Goal: Task Accomplishment & Management: Use online tool/utility

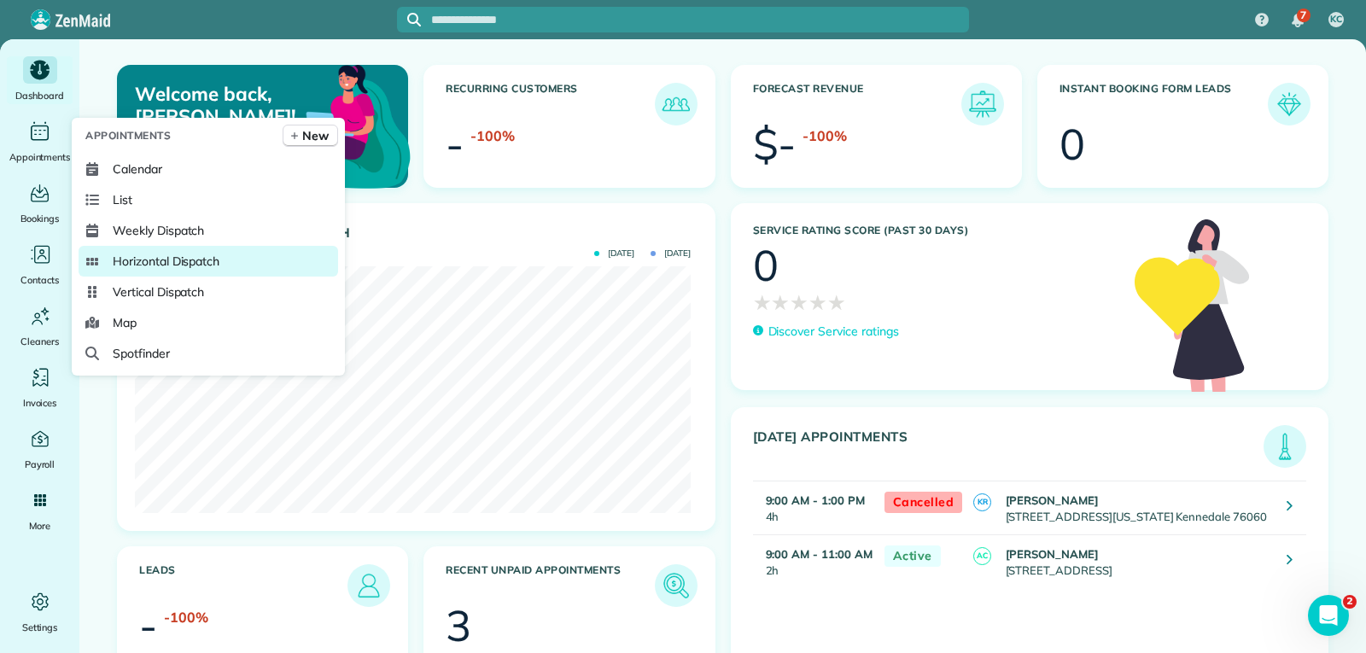
click at [172, 260] on span "Horizontal Dispatch" at bounding box center [166, 261] width 107 height 17
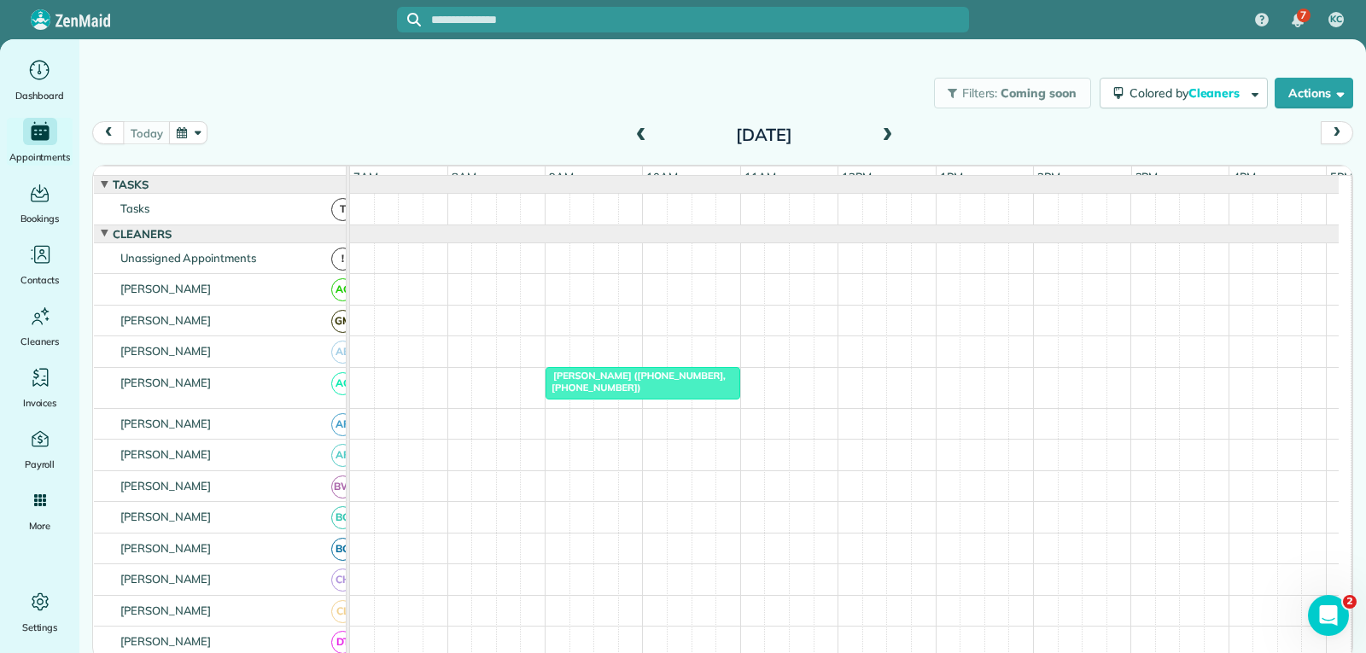
click at [184, 135] on button "button" at bounding box center [188, 132] width 39 height 23
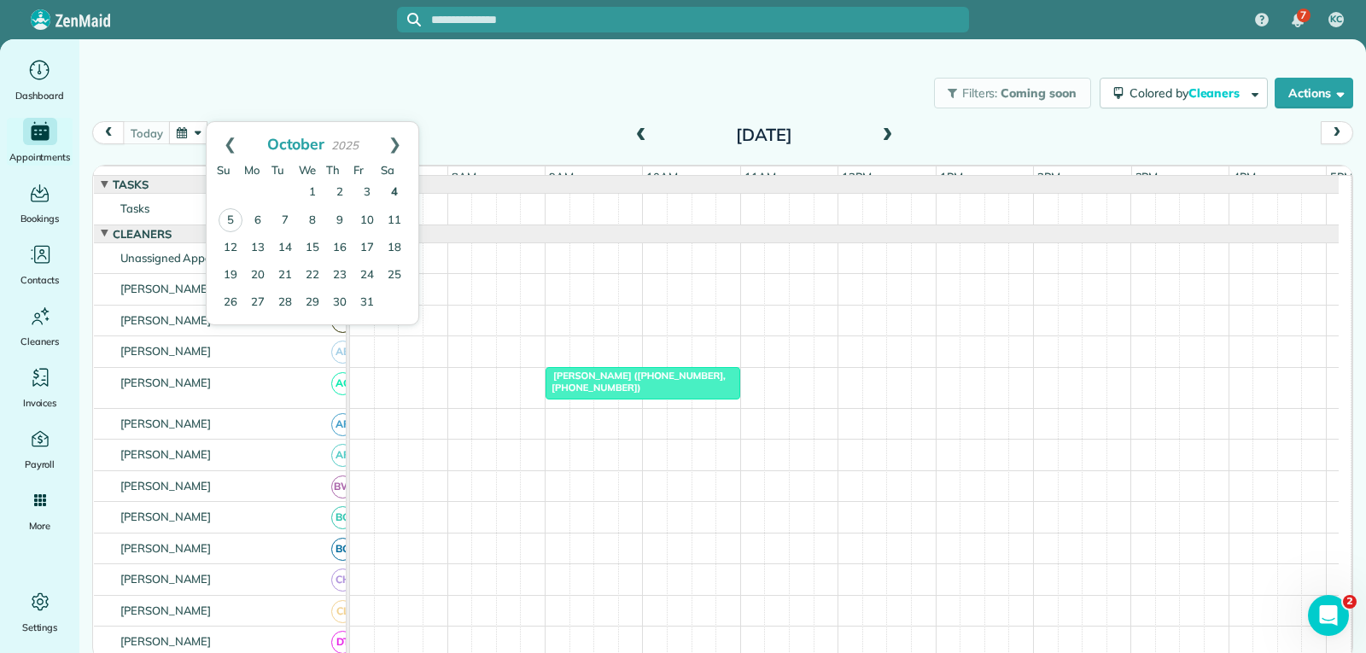
click at [395, 192] on link "4" at bounding box center [394, 192] width 27 height 27
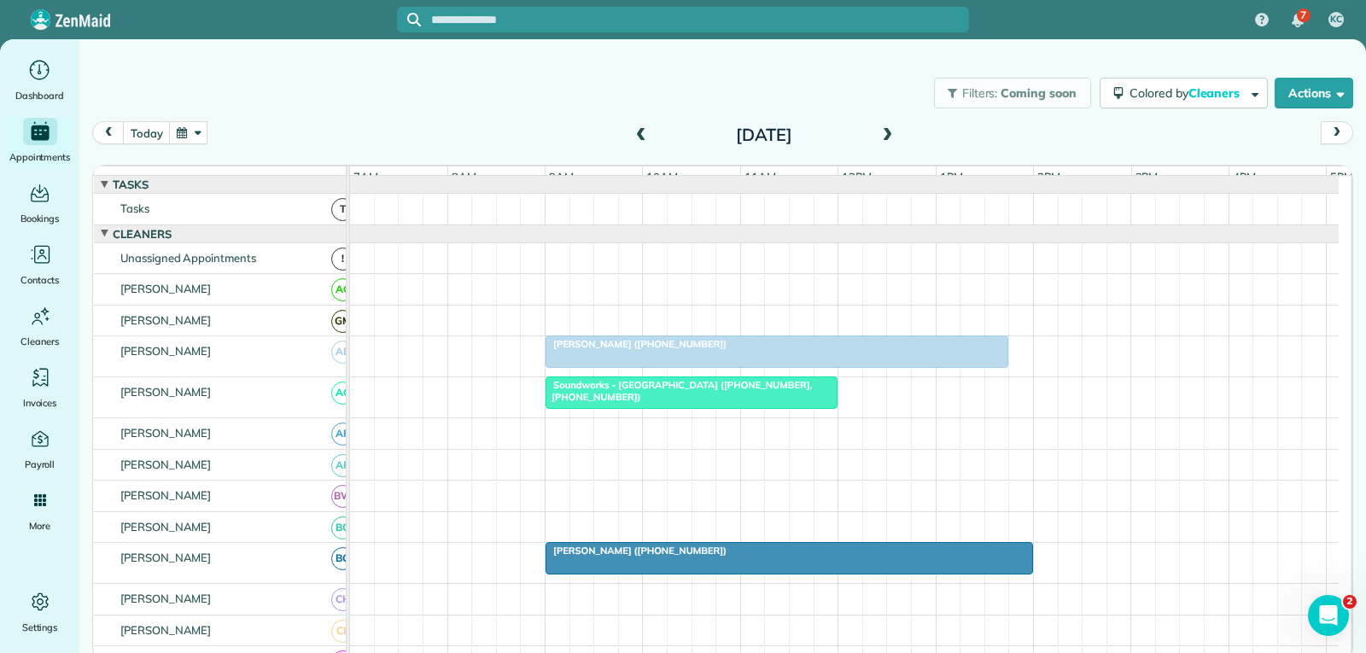
click at [909, 350] on div "[PERSON_NAME] ([PHONE_NUMBER])" at bounding box center [777, 344] width 452 height 12
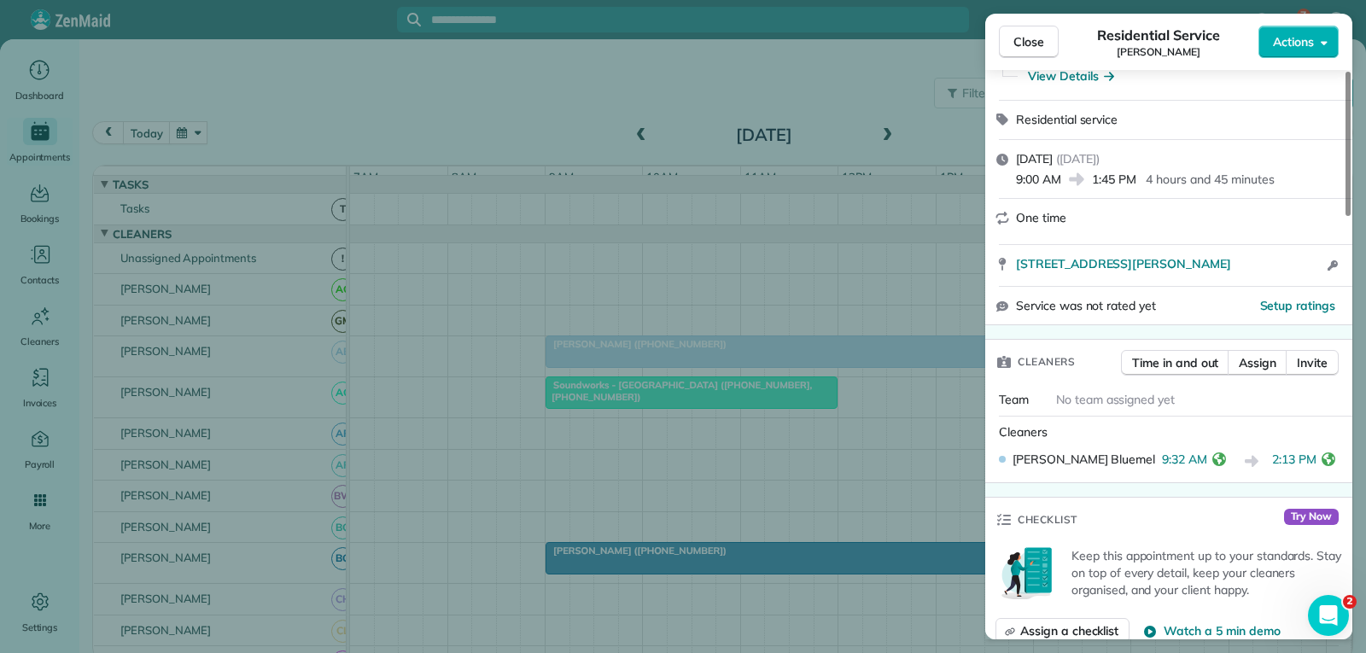
scroll to position [171, 0]
click at [1015, 47] on span "Close" at bounding box center [1028, 41] width 31 height 17
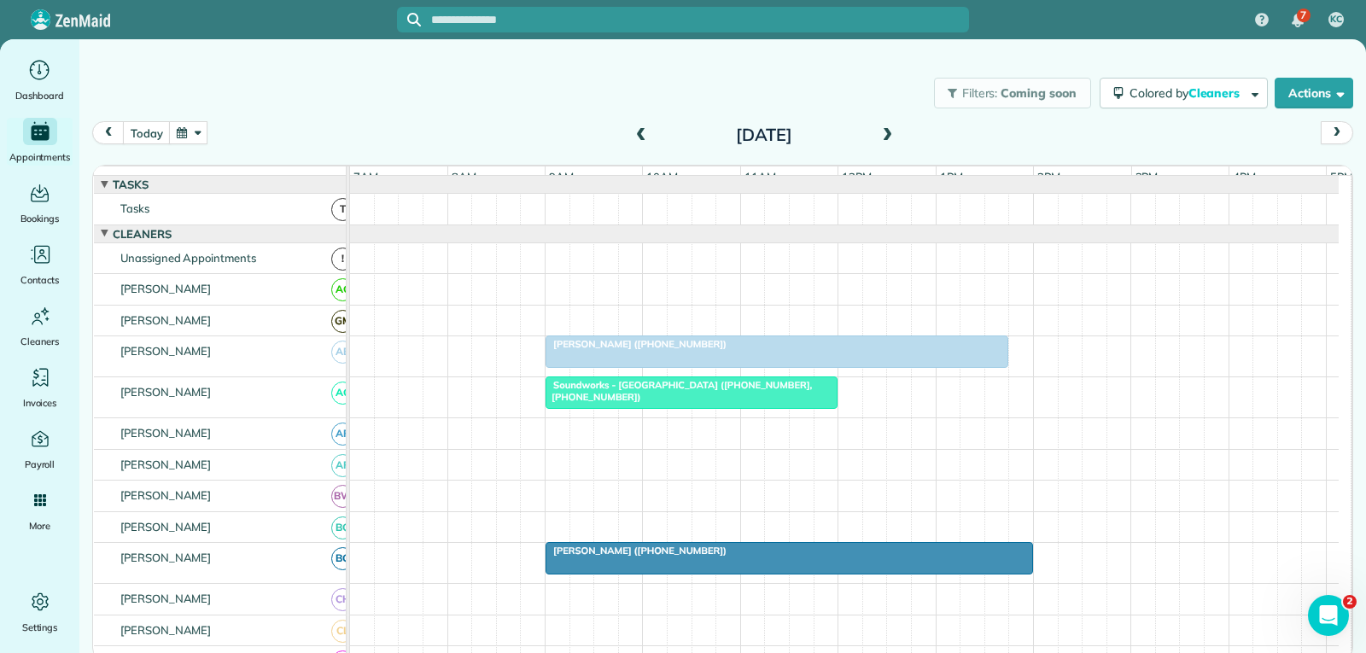
click at [753, 401] on span "Soundworks - [GEOGRAPHIC_DATA] ([PHONE_NUMBER], [PHONE_NUMBER])" at bounding box center [678, 391] width 267 height 24
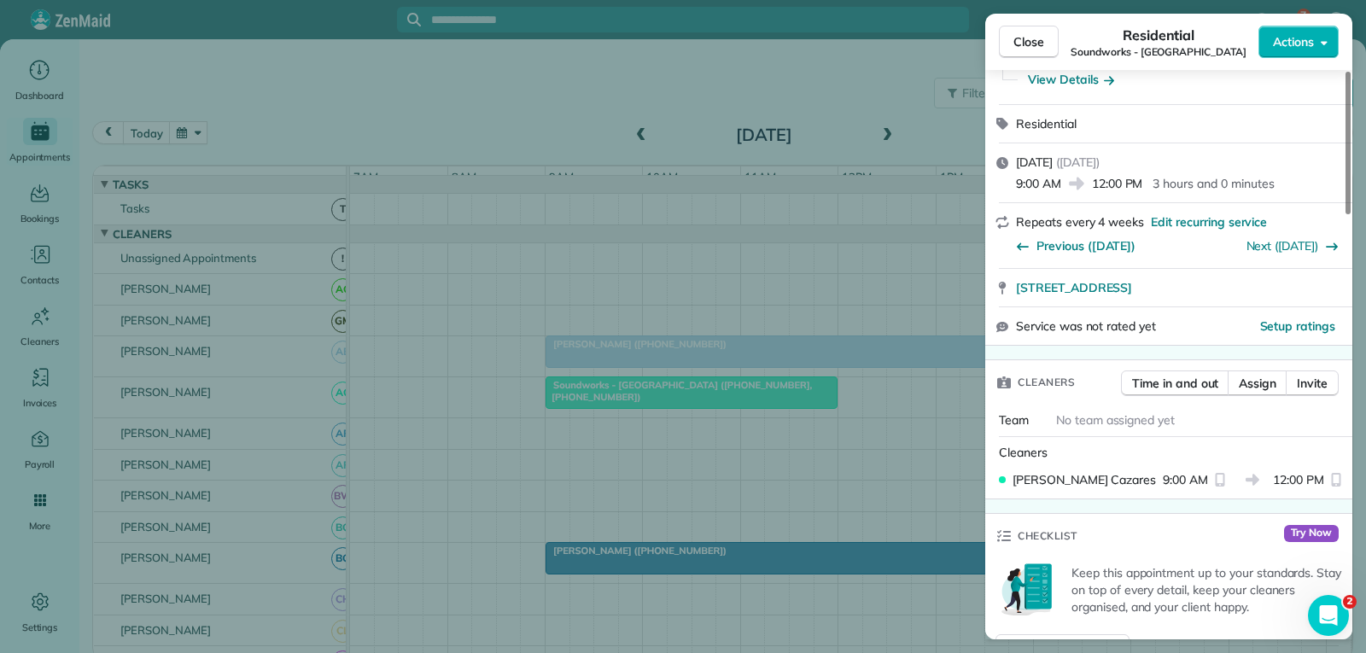
scroll to position [171, 0]
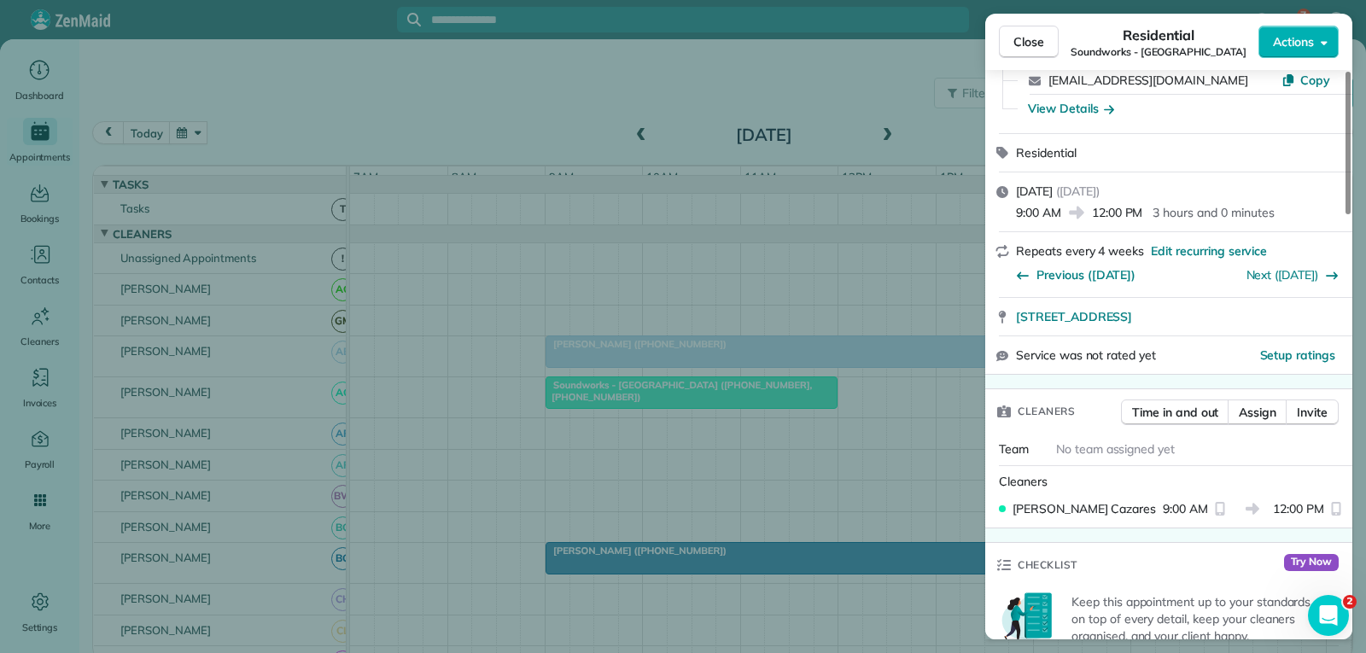
drag, startPoint x: 1030, startPoint y: 36, endPoint x: 898, endPoint y: 176, distance: 192.7
click at [1030, 36] on span "Close" at bounding box center [1028, 41] width 31 height 17
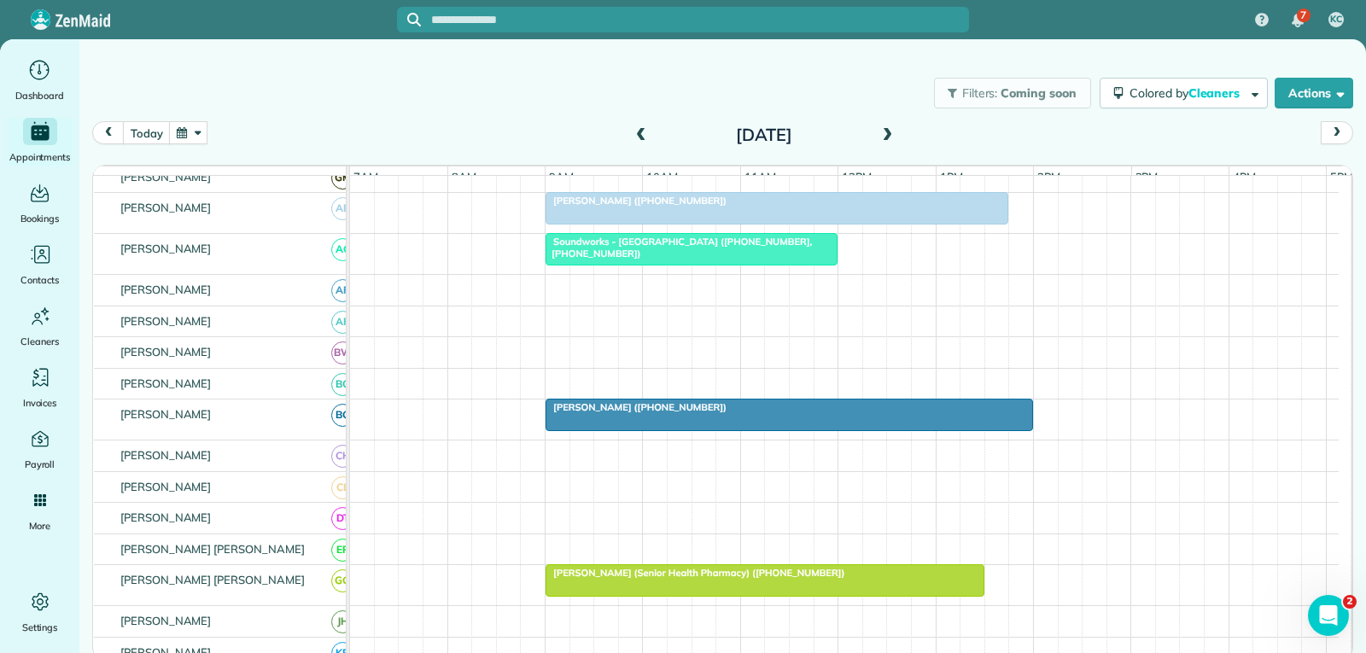
scroll to position [171, 0]
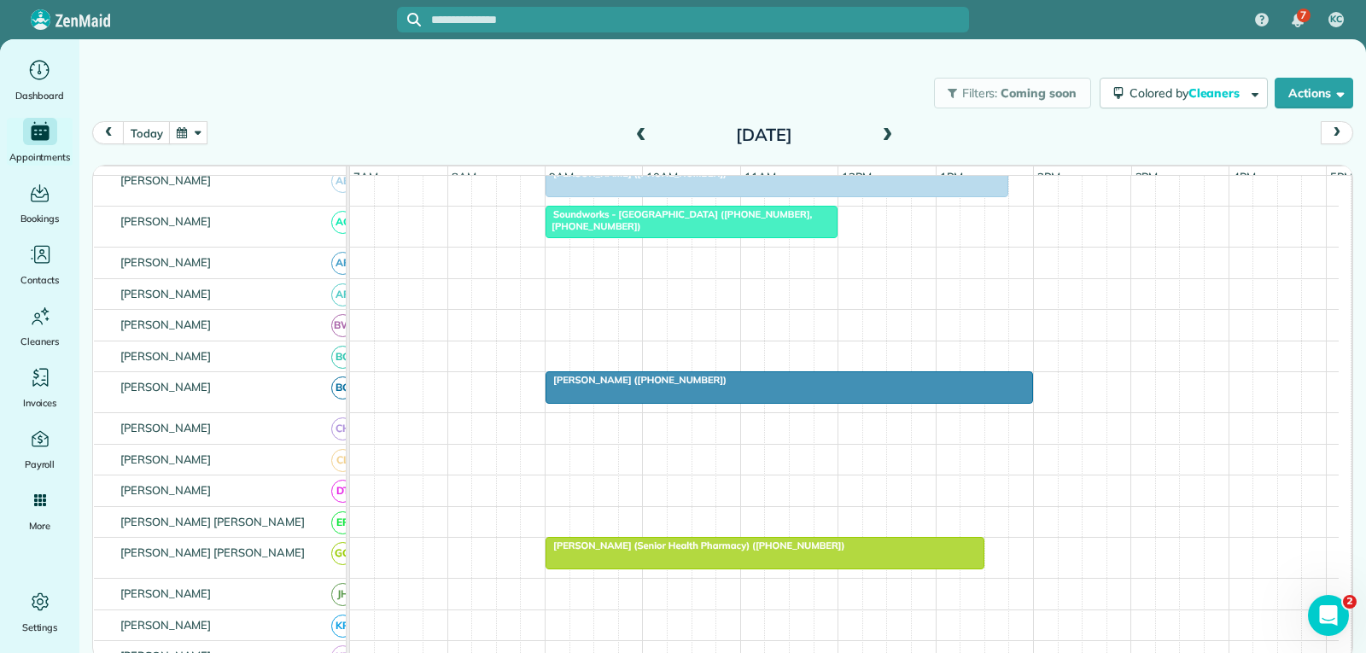
click at [800, 386] on div "[PERSON_NAME] ([PHONE_NUMBER])" at bounding box center [789, 380] width 477 height 12
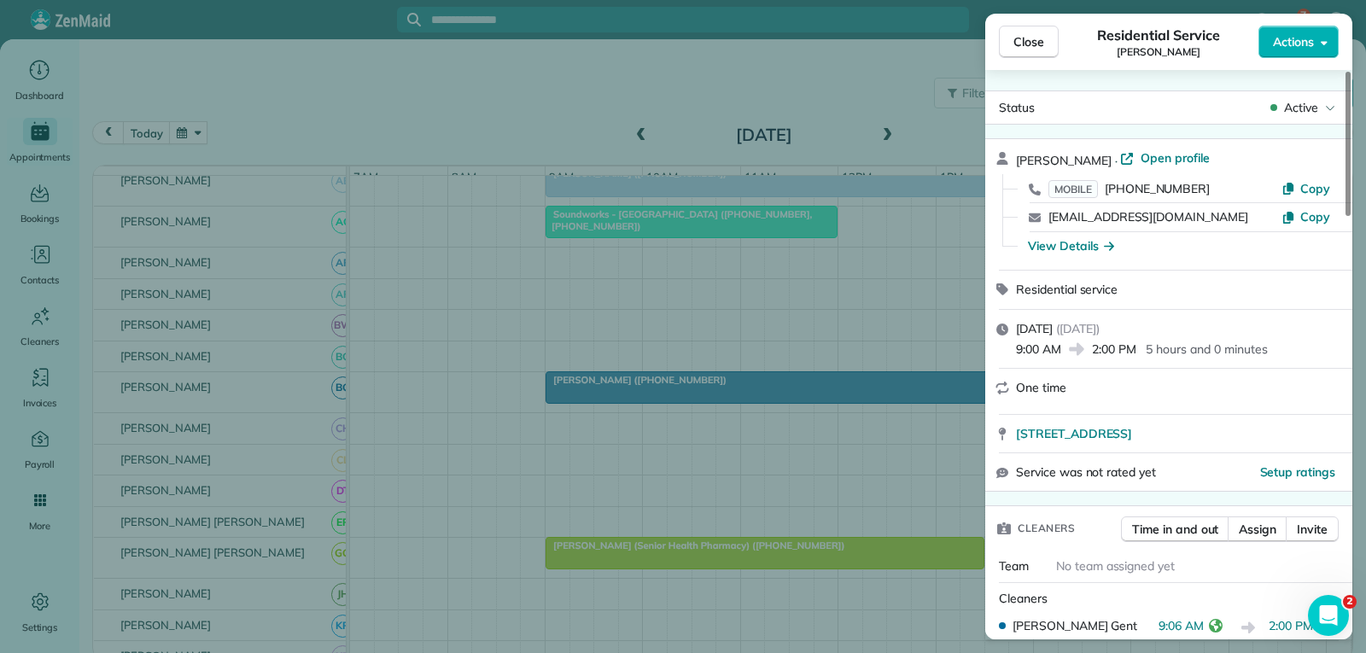
scroll to position [85, 0]
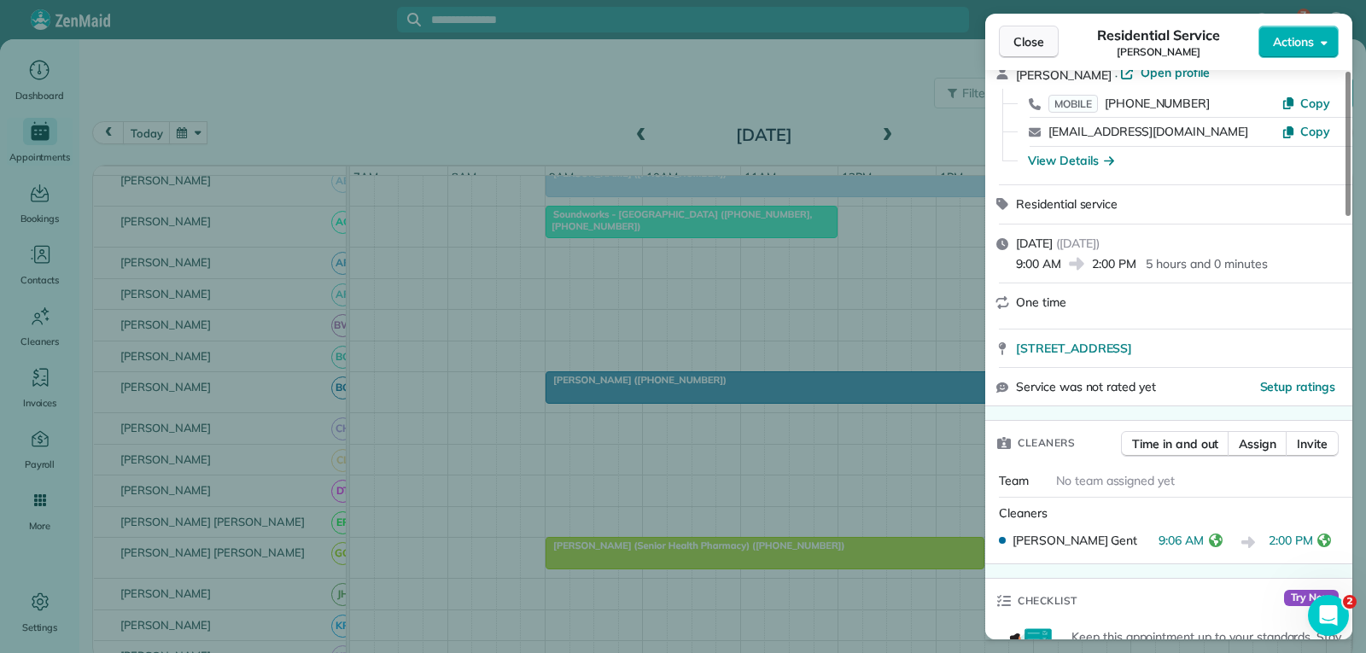
click at [1027, 50] on button "Close" at bounding box center [1029, 42] width 60 height 32
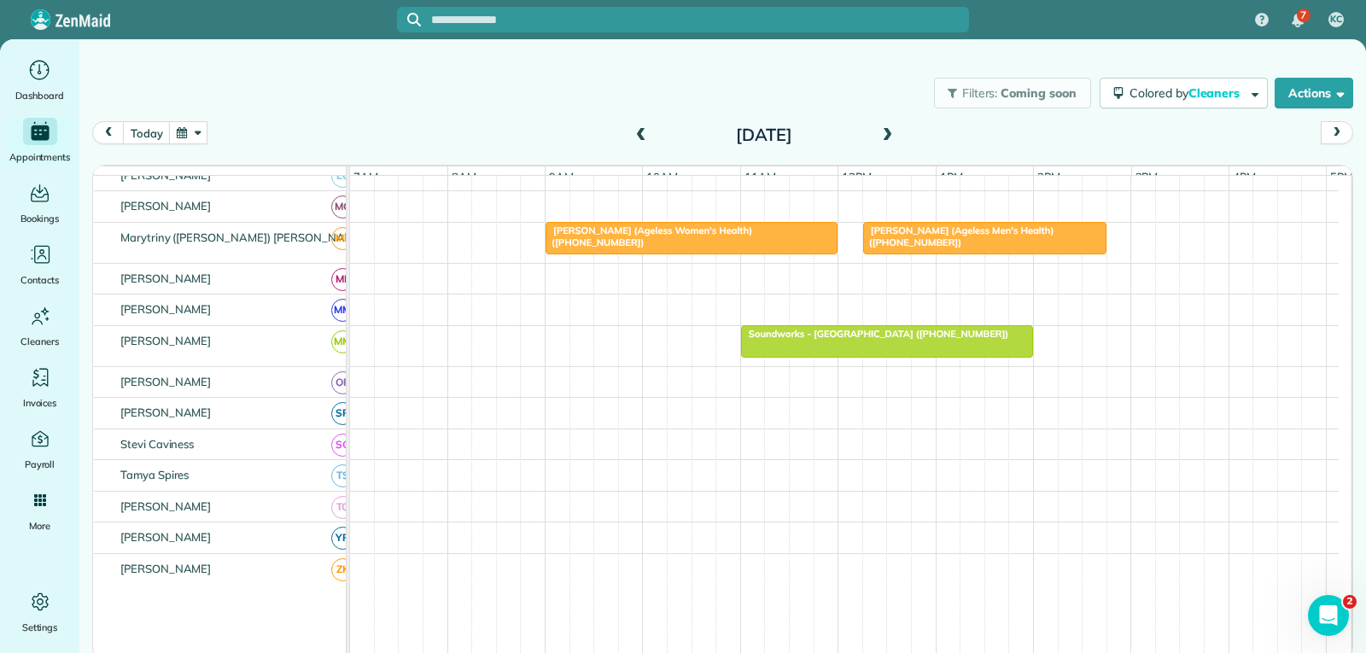
scroll to position [512, 0]
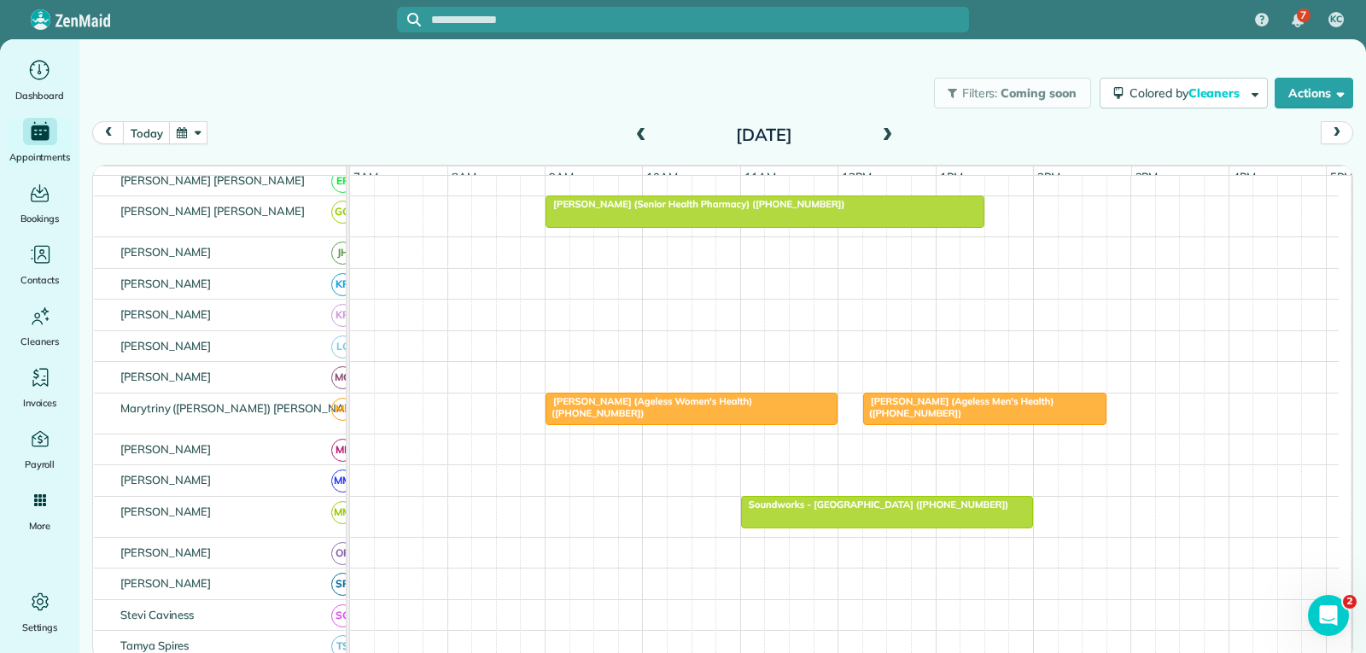
click at [803, 225] on div at bounding box center [764, 211] width 437 height 31
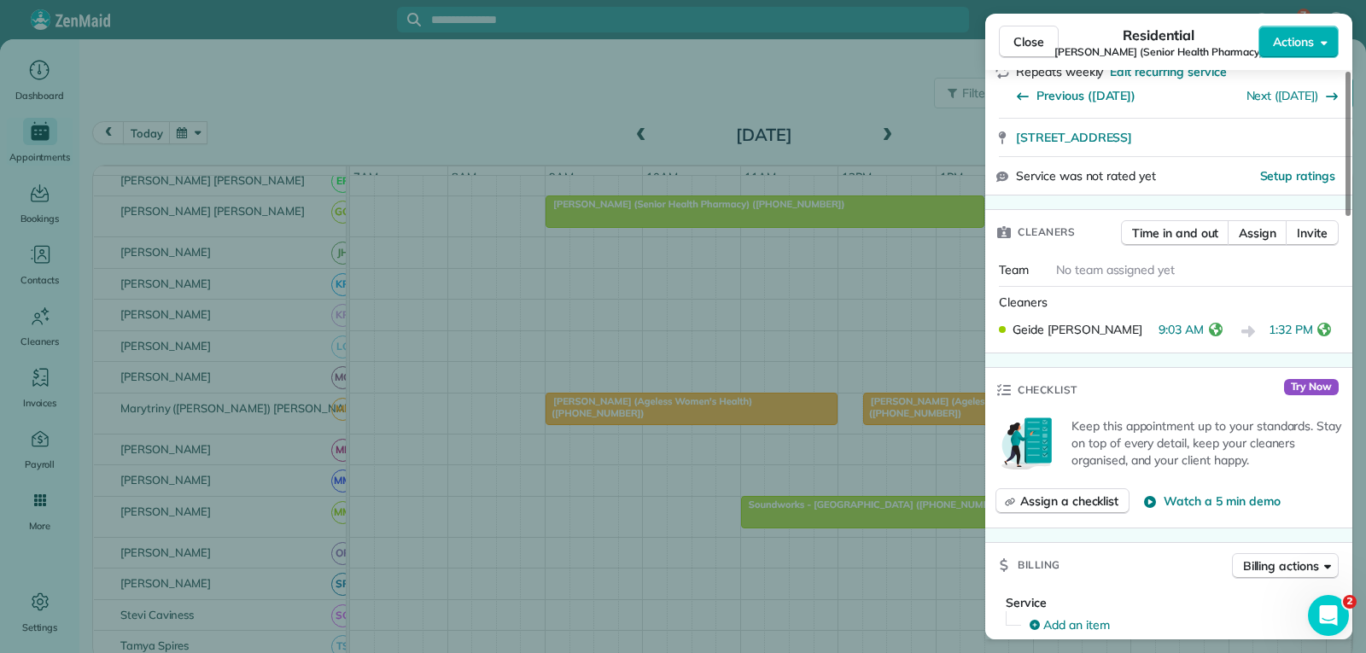
scroll to position [342, 0]
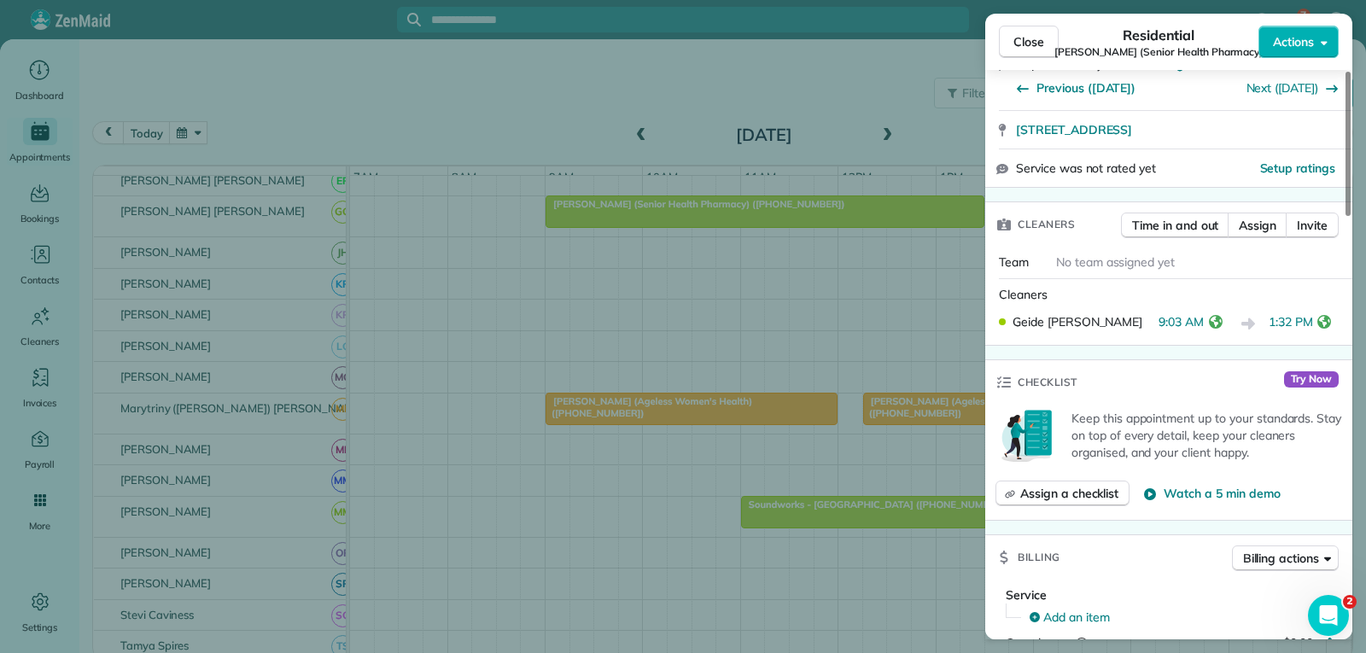
drag, startPoint x: 1025, startPoint y: 41, endPoint x: 1040, endPoint y: 164, distance: 123.8
click at [1025, 41] on span "Close" at bounding box center [1028, 41] width 31 height 17
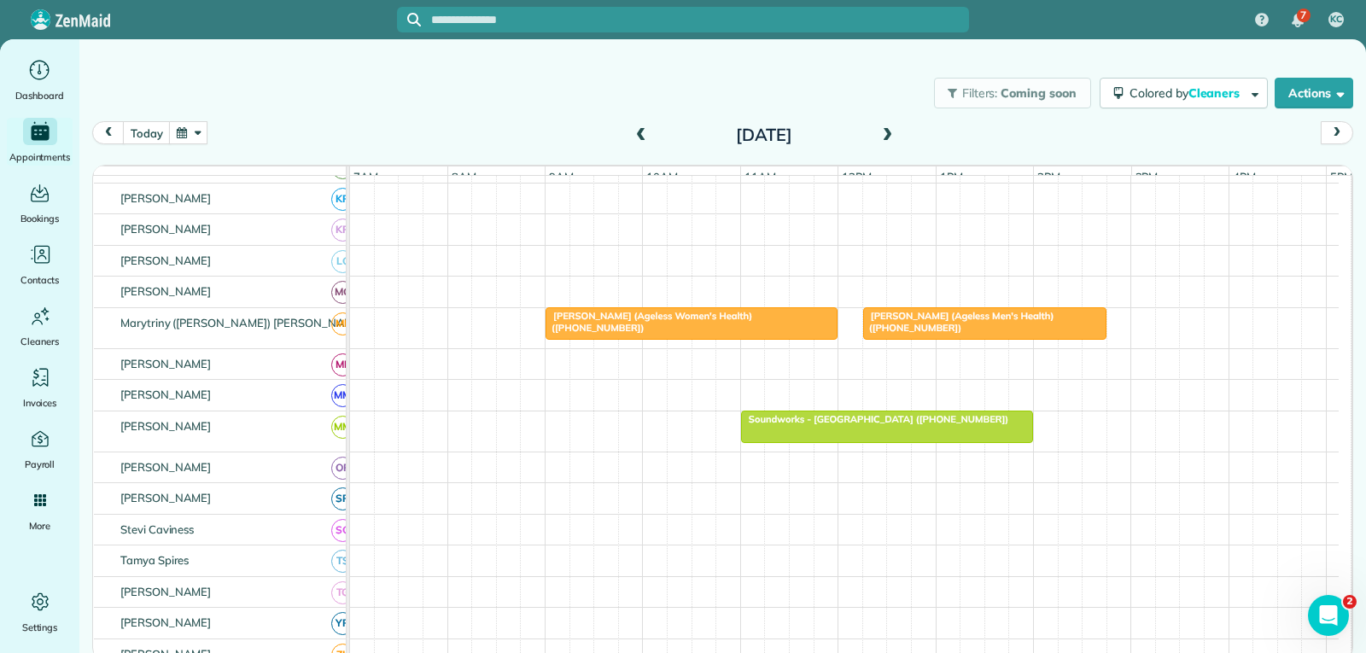
click at [779, 339] on div at bounding box center [691, 323] width 290 height 31
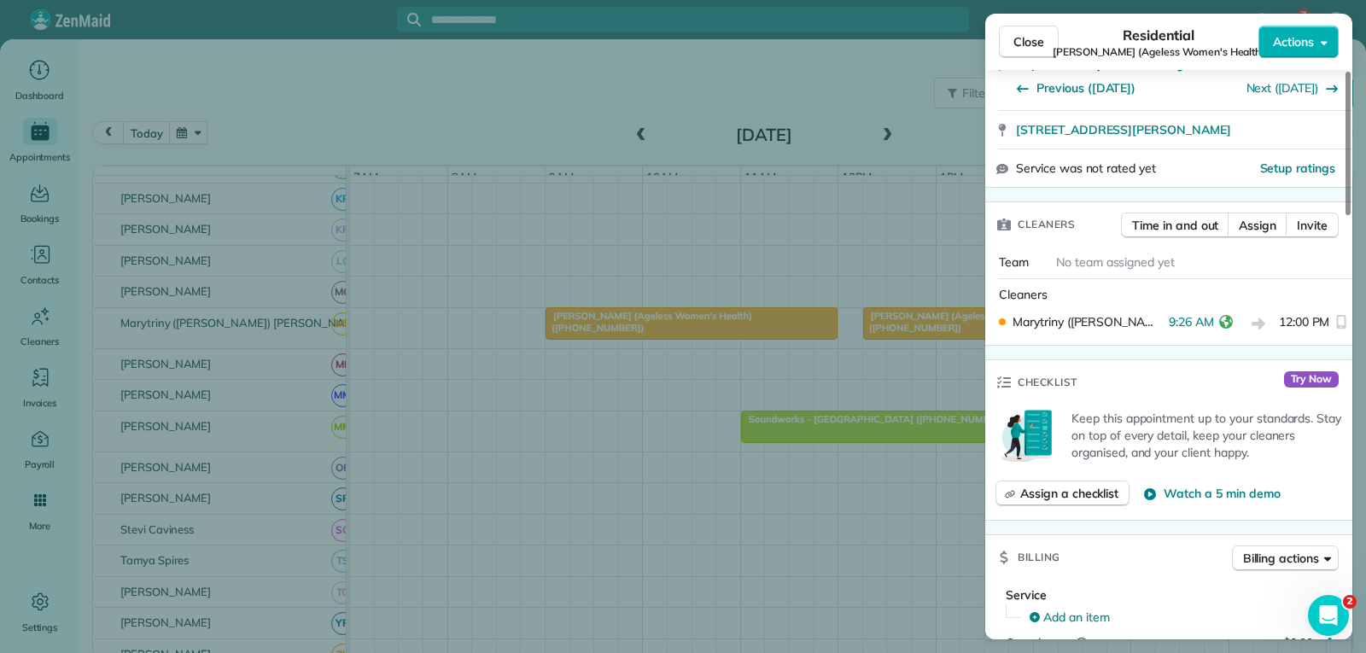
drag, startPoint x: 1039, startPoint y: 46, endPoint x: 995, endPoint y: 169, distance: 130.7
click at [1039, 46] on span "Close" at bounding box center [1028, 41] width 31 height 17
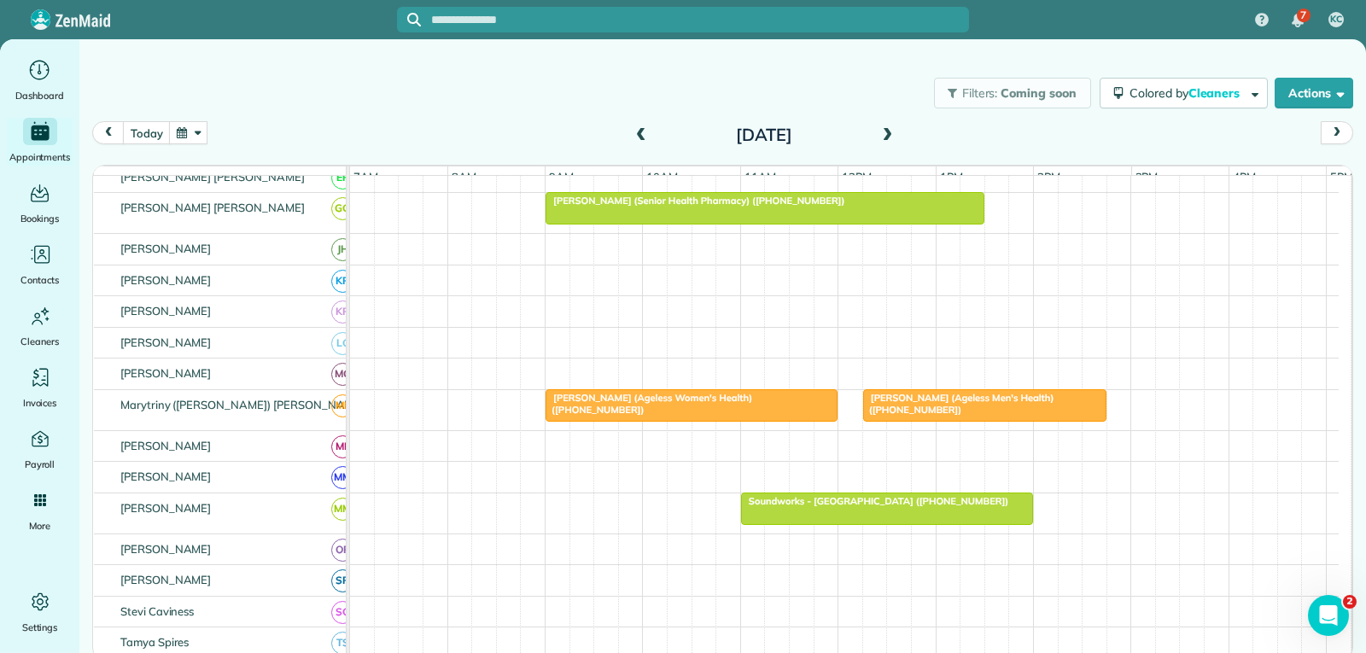
click at [884, 127] on span at bounding box center [887, 136] width 19 height 26
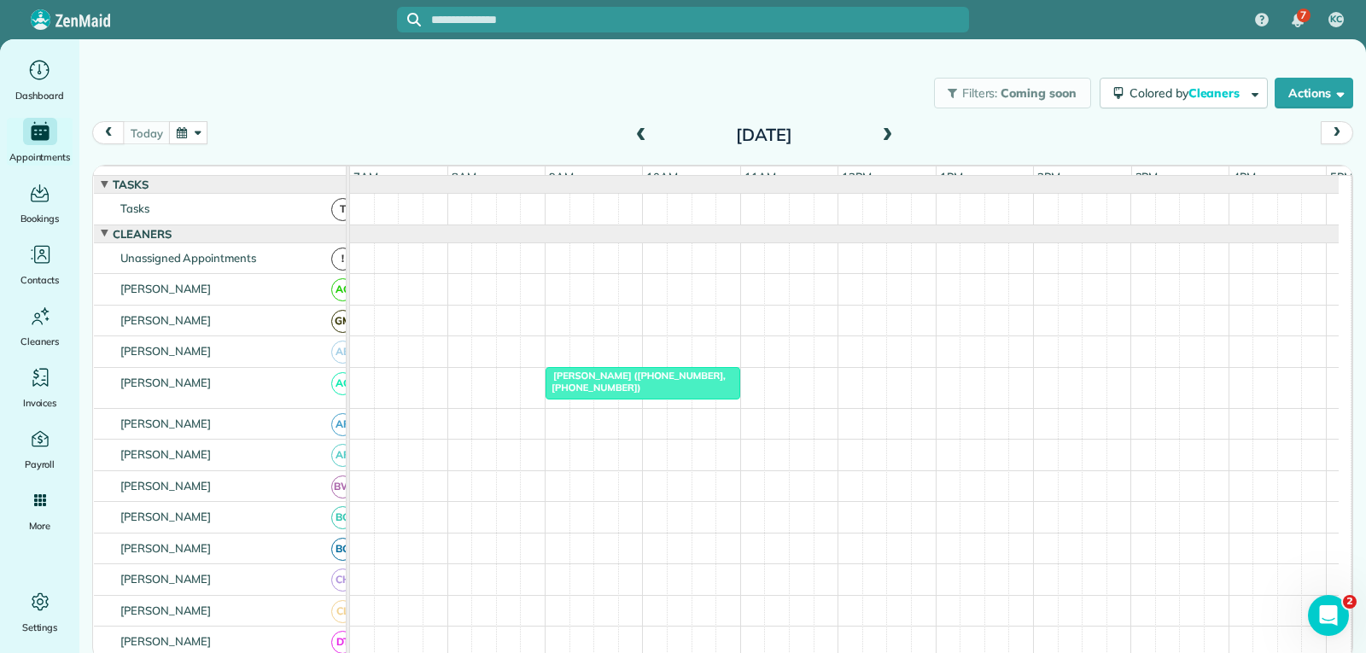
click at [673, 394] on div "[PERSON_NAME] ([PHONE_NUMBER], [PHONE_NUMBER])" at bounding box center [643, 382] width 184 height 25
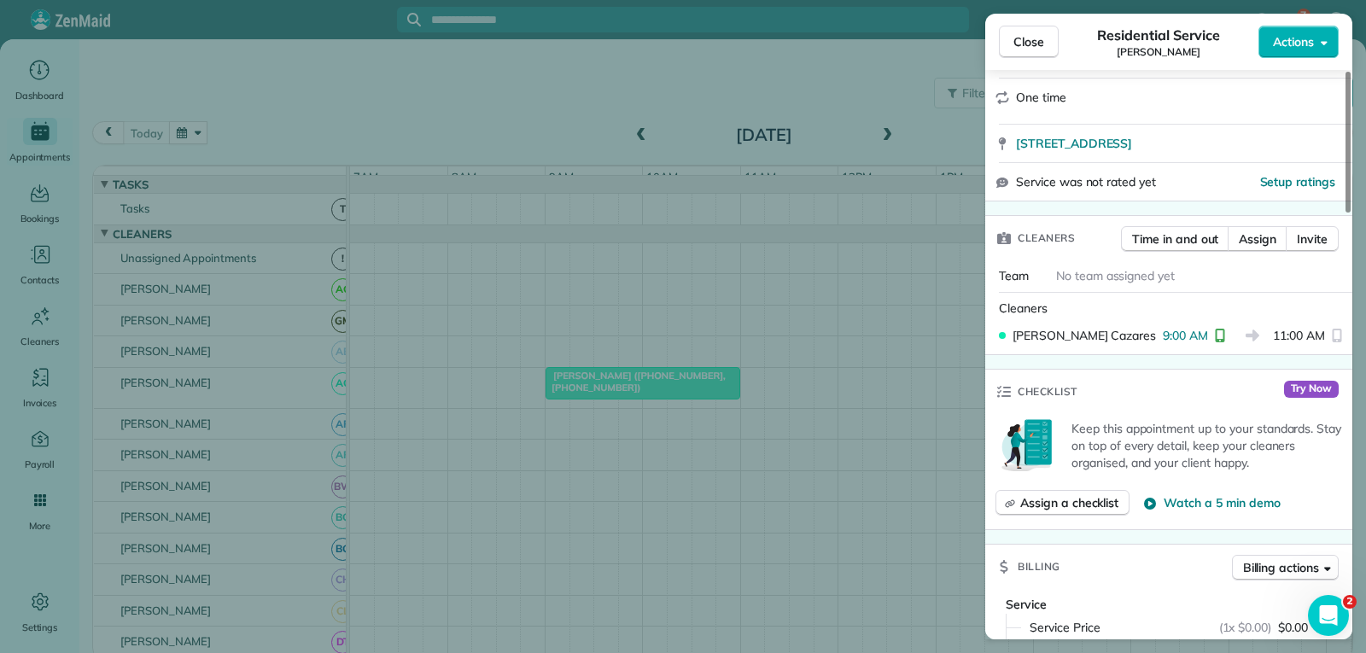
click at [1042, 33] on span "Close" at bounding box center [1028, 41] width 31 height 17
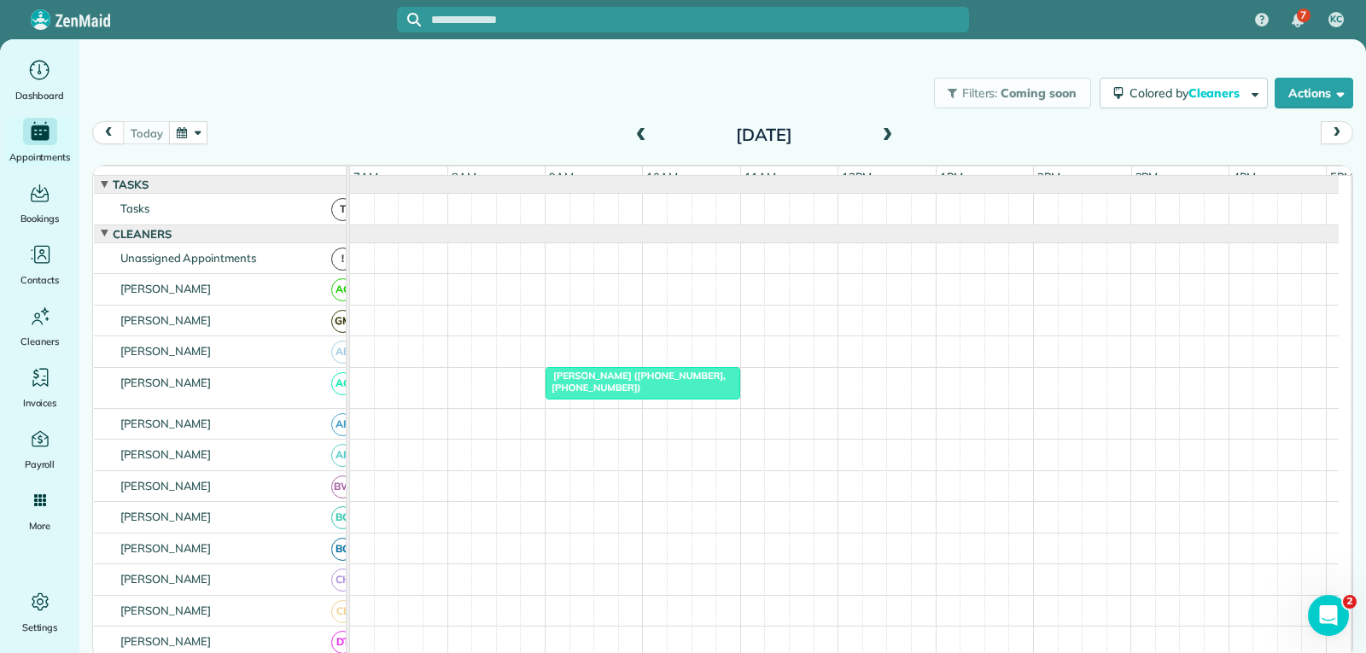
click at [633, 131] on span at bounding box center [641, 135] width 19 height 15
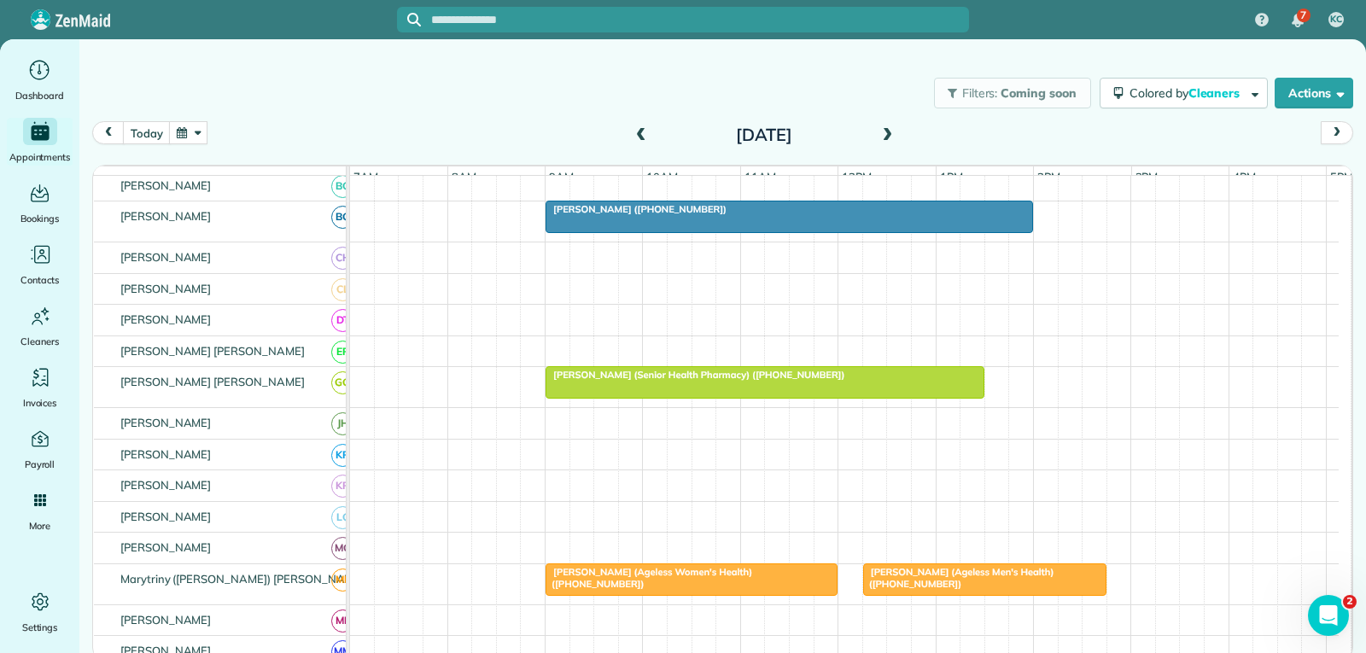
scroll to position [427, 0]
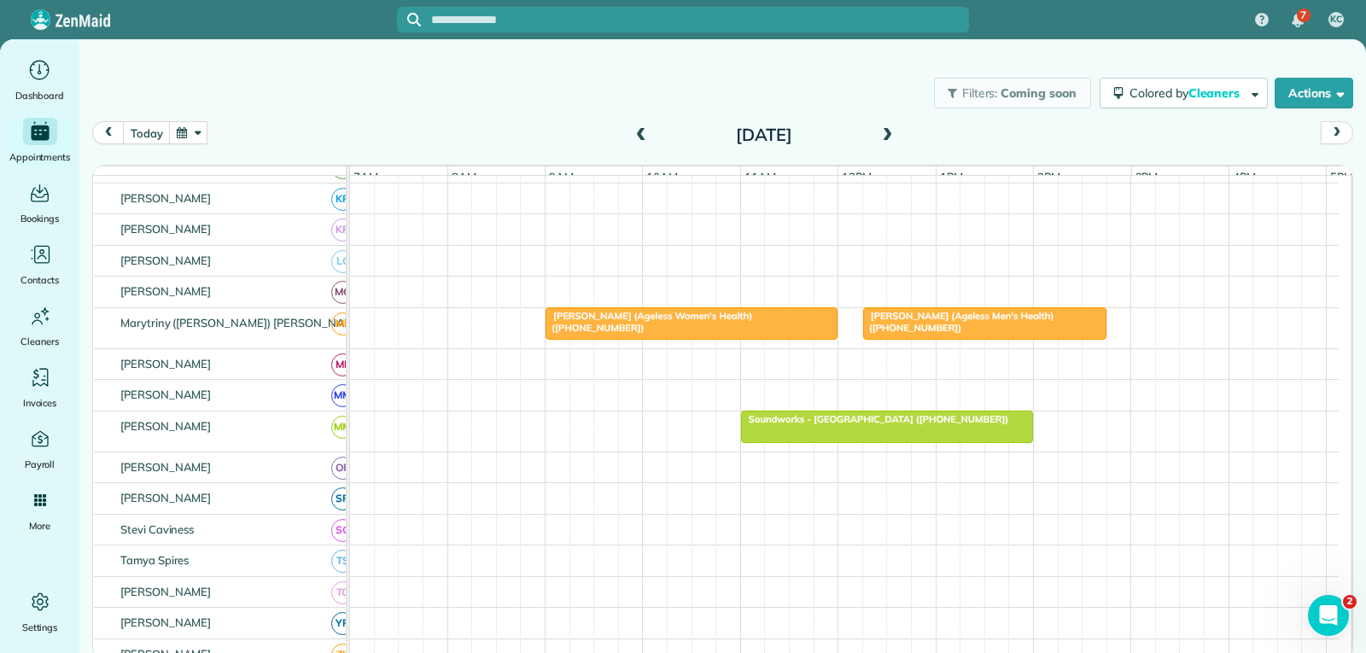
click at [770, 339] on div at bounding box center [691, 323] width 290 height 31
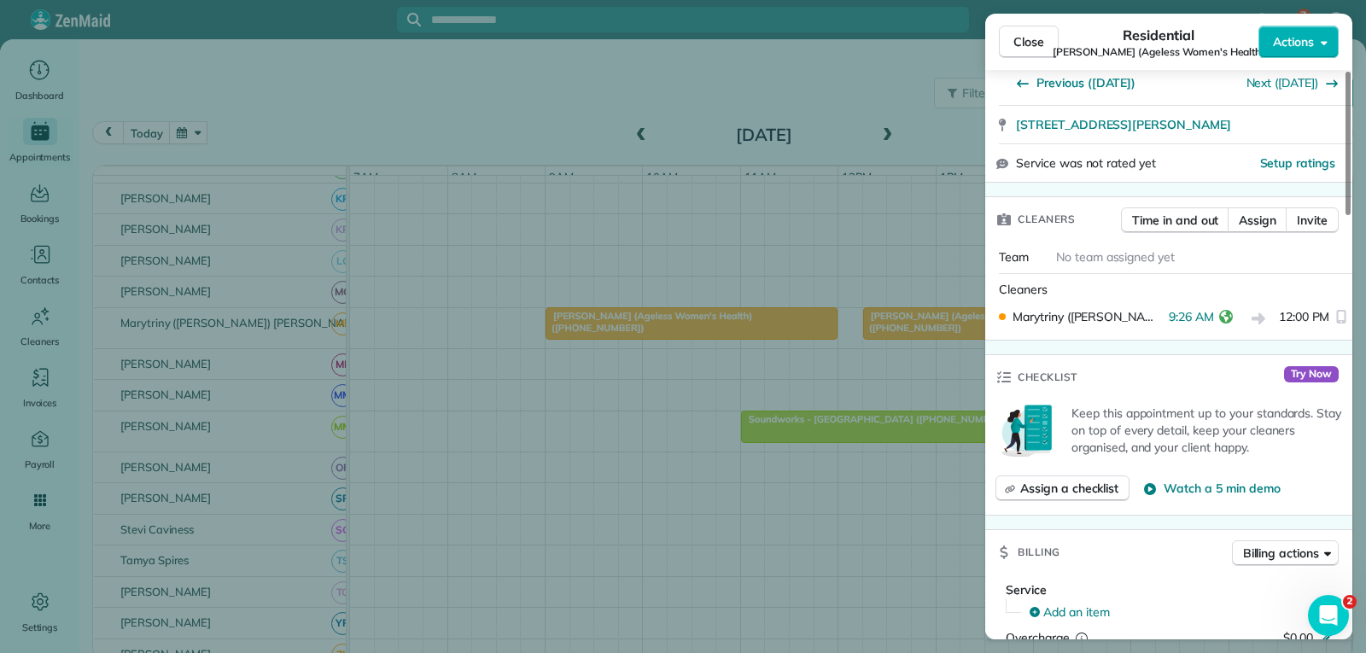
scroll to position [174, 0]
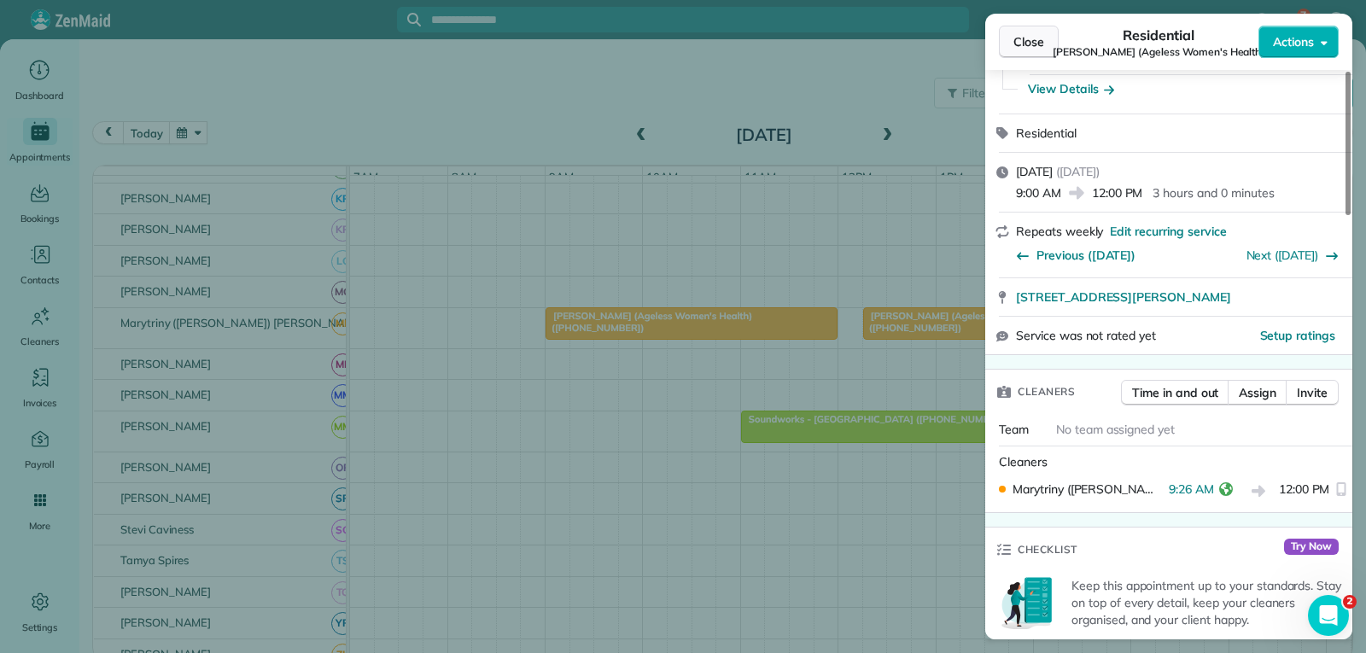
click at [1030, 39] on span "Close" at bounding box center [1028, 41] width 31 height 17
